Goal: Information Seeking & Learning: Learn about a topic

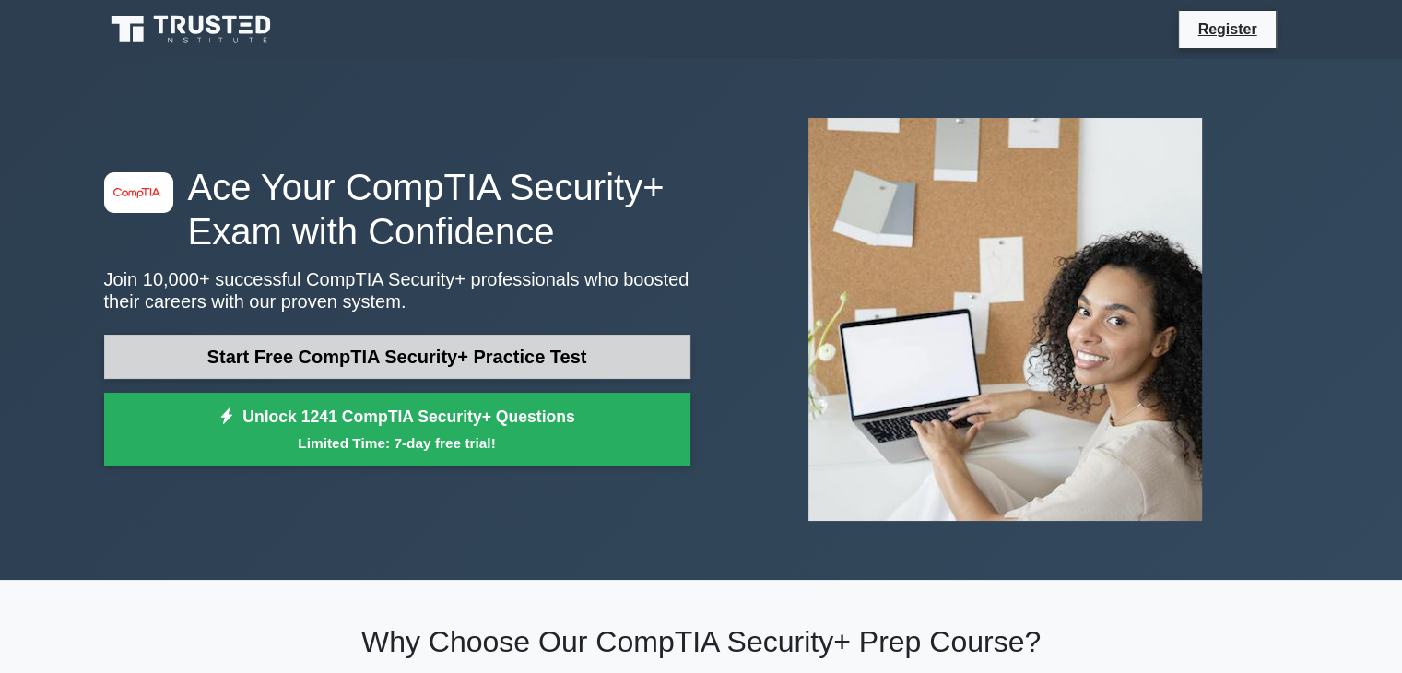
click at [488, 351] on link "Start Free CompTIA Security+ Practice Test" at bounding box center [397, 357] width 586 height 44
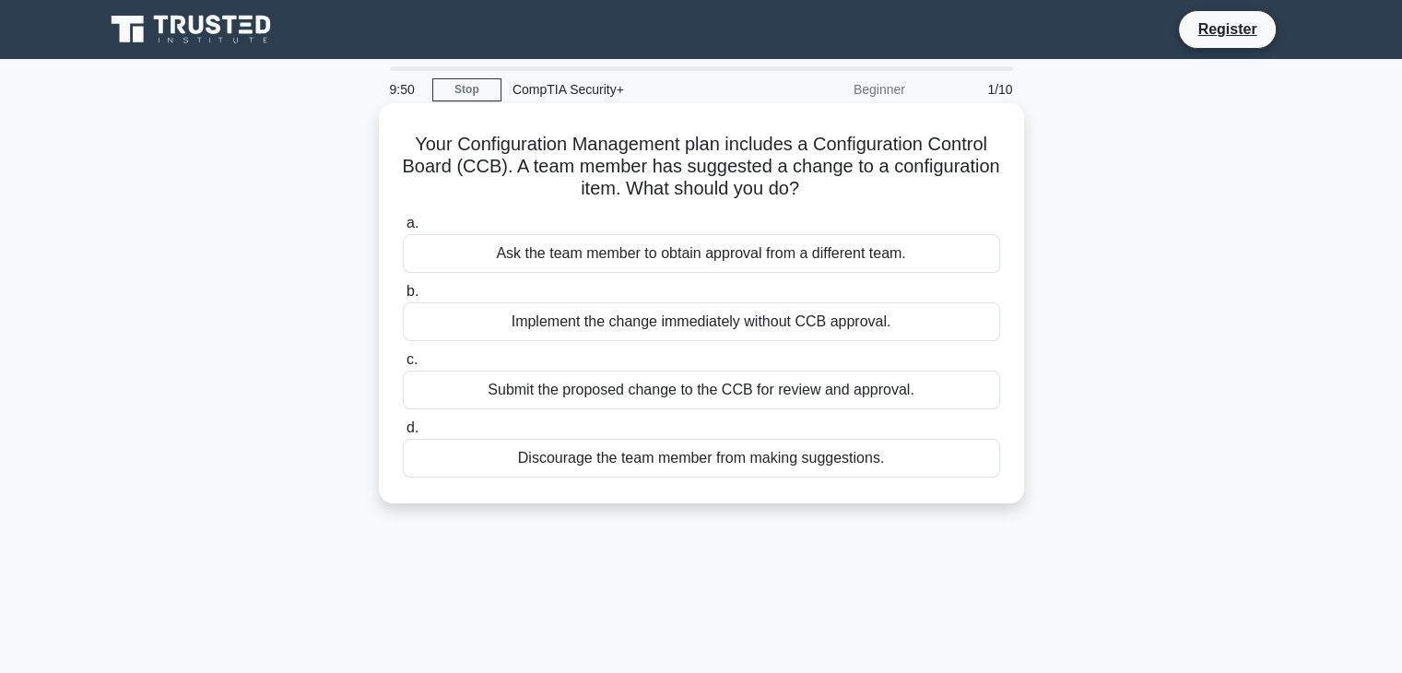
click at [808, 375] on div "Submit the proposed change to the CCB for review and approval." at bounding box center [701, 390] width 597 height 39
click at [403, 366] on input "c. Submit the proposed change to the CCB for review and approval." at bounding box center [403, 360] width 0 height 12
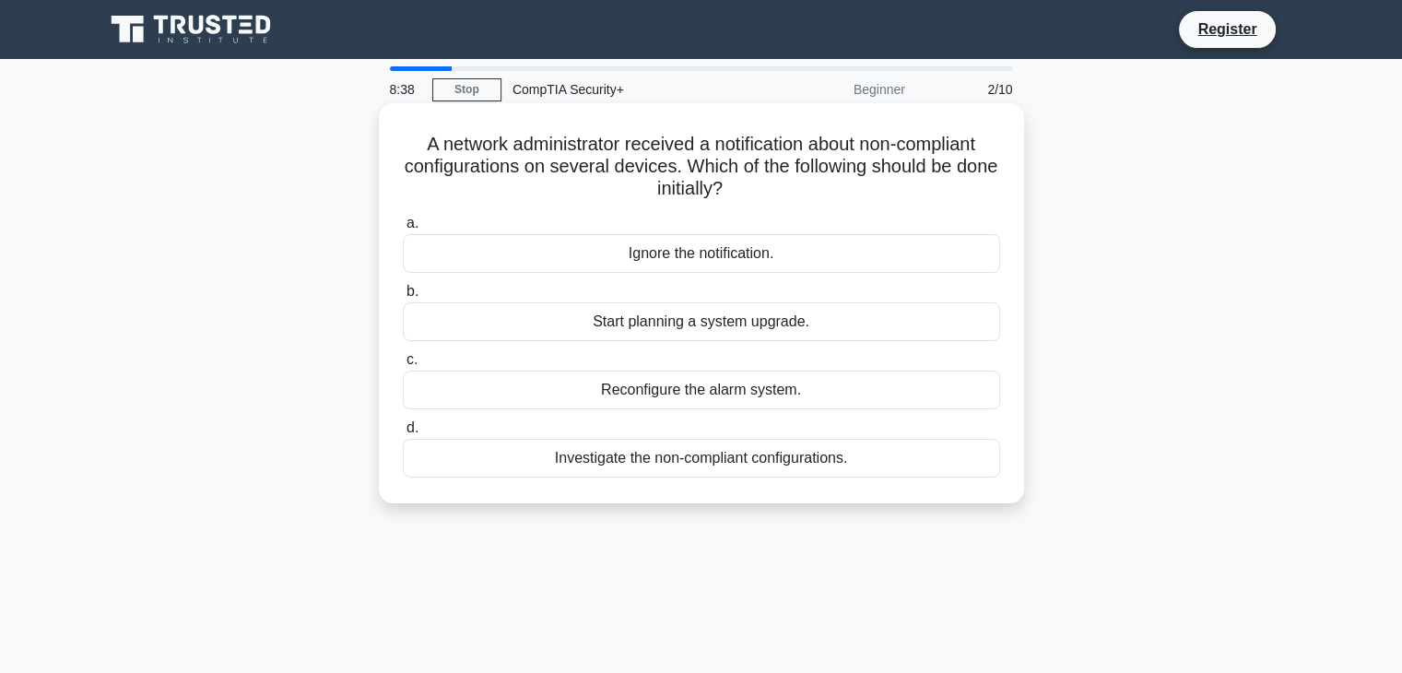
click at [796, 457] on div "Investigate the non-compliant configurations." at bounding box center [701, 458] width 597 height 39
click at [403, 434] on input "d. Investigate the non-compliant configurations." at bounding box center [403, 428] width 0 height 12
